Goal: Task Accomplishment & Management: Manage account settings

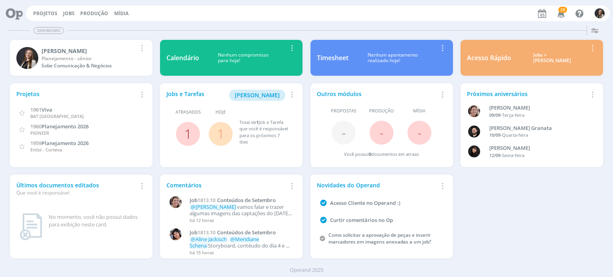
click at [185, 132] on link "1" at bounding box center [187, 133] width 7 height 17
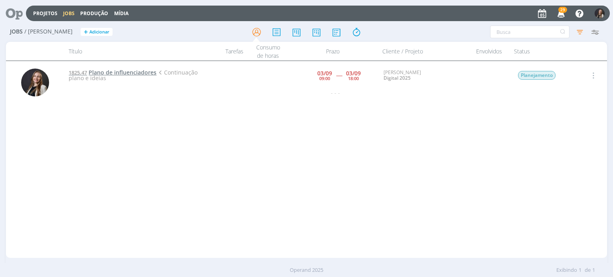
click at [139, 73] on span "Plano de influenciadores" at bounding box center [123, 73] width 68 height 8
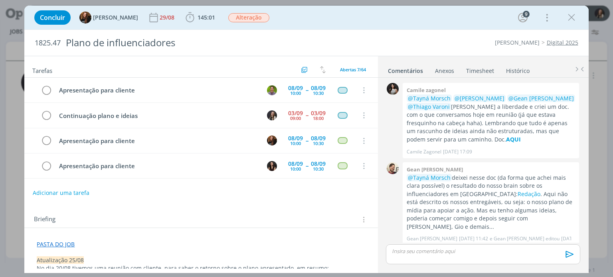
scroll to position [316, 0]
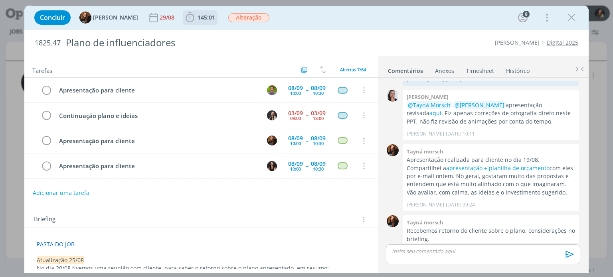
click at [188, 20] on icon "dialog" at bounding box center [190, 18] width 12 height 12
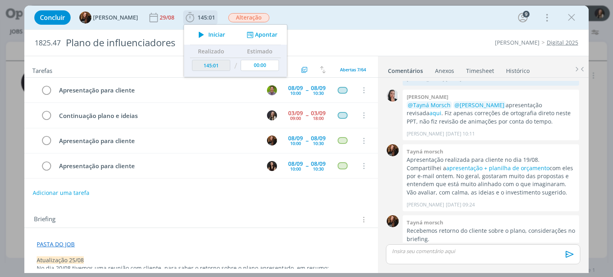
click at [199, 35] on icon "dialog" at bounding box center [201, 35] width 14 height 10
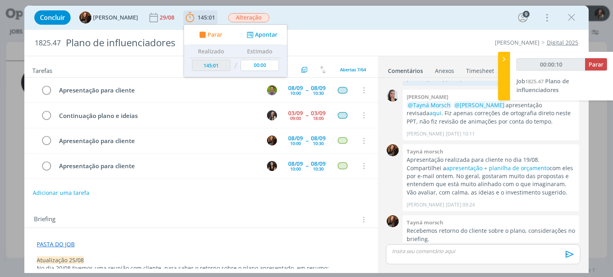
click at [262, 42] on div "Parar Apontar" at bounding box center [235, 35] width 103 height 20
type input "00:00:58"
click at [502, 74] on div at bounding box center [504, 76] width 12 height 49
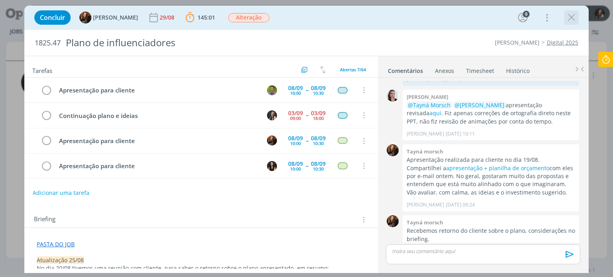
click at [567, 22] on icon "dialog" at bounding box center [571, 18] width 12 height 12
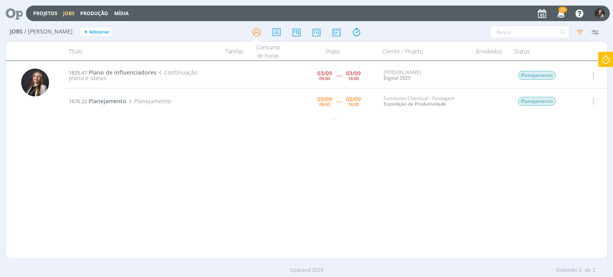
click at [603, 63] on icon at bounding box center [605, 60] width 14 height 16
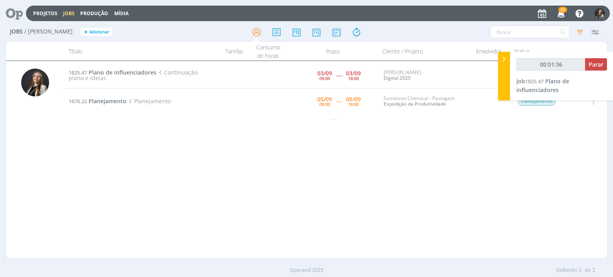
type input "00:01:37"
click at [595, 65] on span "Parar" at bounding box center [595, 65] width 15 height 8
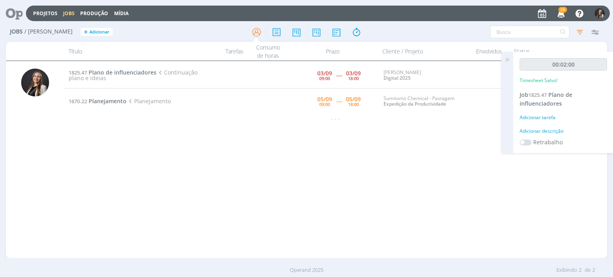
click at [510, 58] on icon at bounding box center [507, 60] width 14 height 16
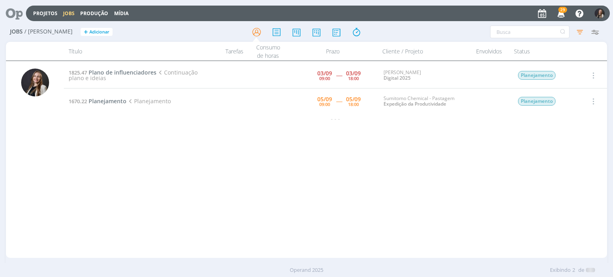
click at [594, 101] on icon "button" at bounding box center [592, 102] width 9 height 10
click at [559, 157] on link "Iniciar timesheet" at bounding box center [569, 153] width 63 height 13
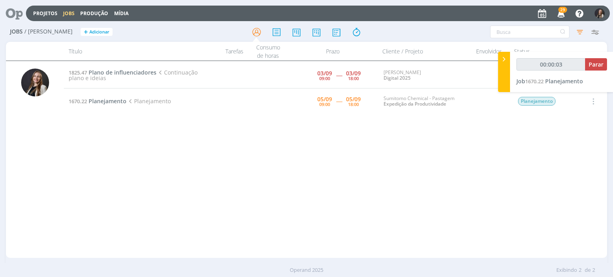
type input "00:00:04"
click at [506, 70] on div at bounding box center [504, 72] width 12 height 40
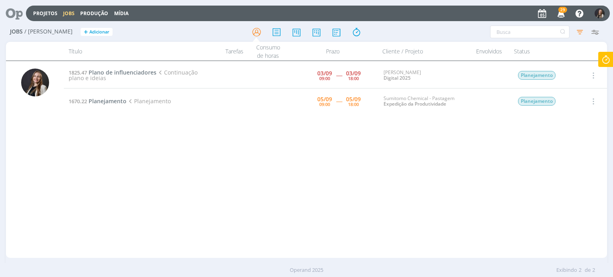
click at [592, 79] on icon "button" at bounding box center [592, 76] width 9 height 10
click at [149, 70] on span "Plano de influenciadores" at bounding box center [123, 73] width 68 height 8
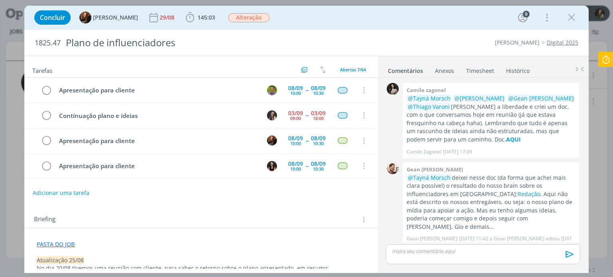
scroll to position [316, 0]
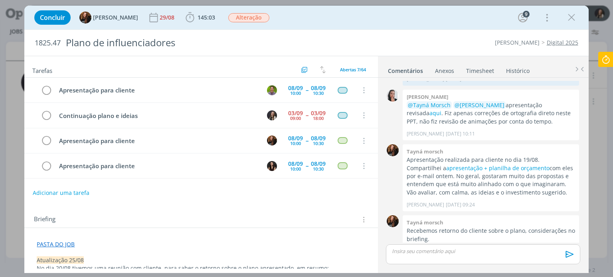
click at [475, 70] on link "Timesheet" at bounding box center [479, 69] width 29 height 12
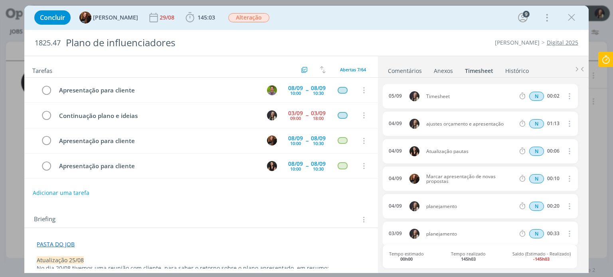
click at [569, 93] on icon "dialog" at bounding box center [568, 96] width 9 height 10
click at [533, 109] on link "Excluir" at bounding box center [546, 109] width 63 height 13
click at [555, 92] on button "Sim" at bounding box center [562, 96] width 16 height 9
click at [576, 16] on icon "dialog" at bounding box center [571, 18] width 12 height 12
